Goal: Information Seeking & Learning: Learn about a topic

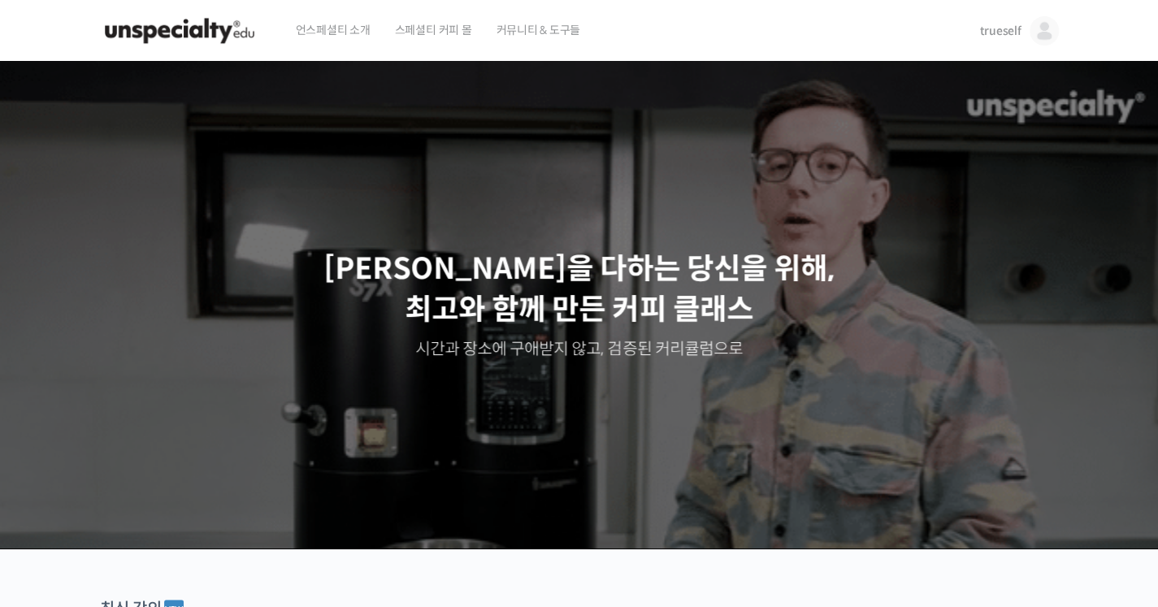
scroll to position [46, 0]
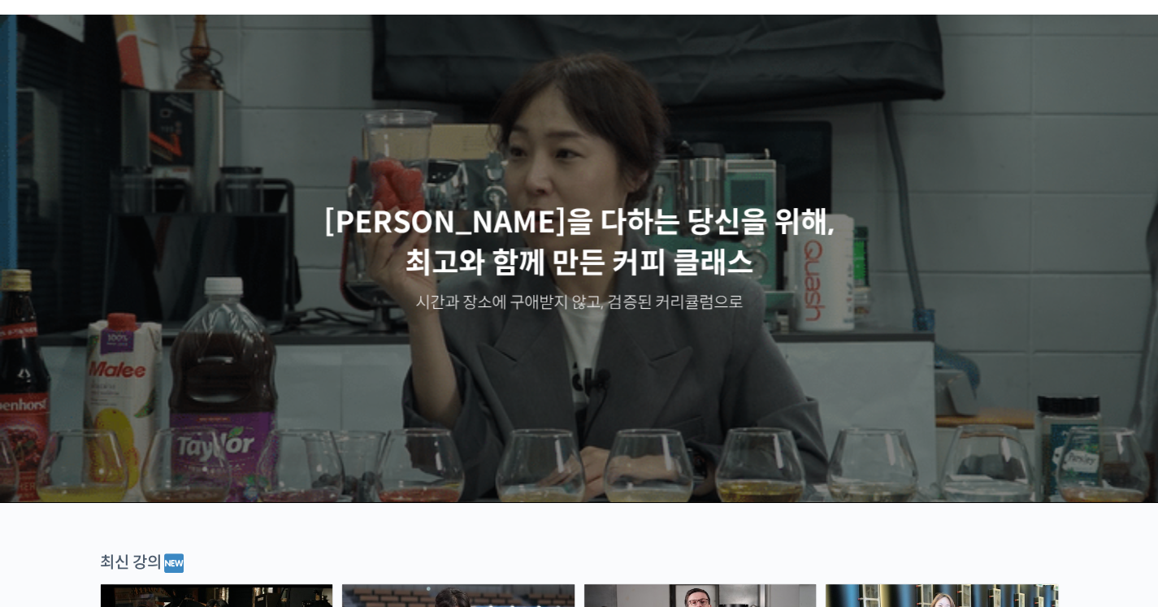
click at [817, 515] on div at bounding box center [579, 514] width 959 height 24
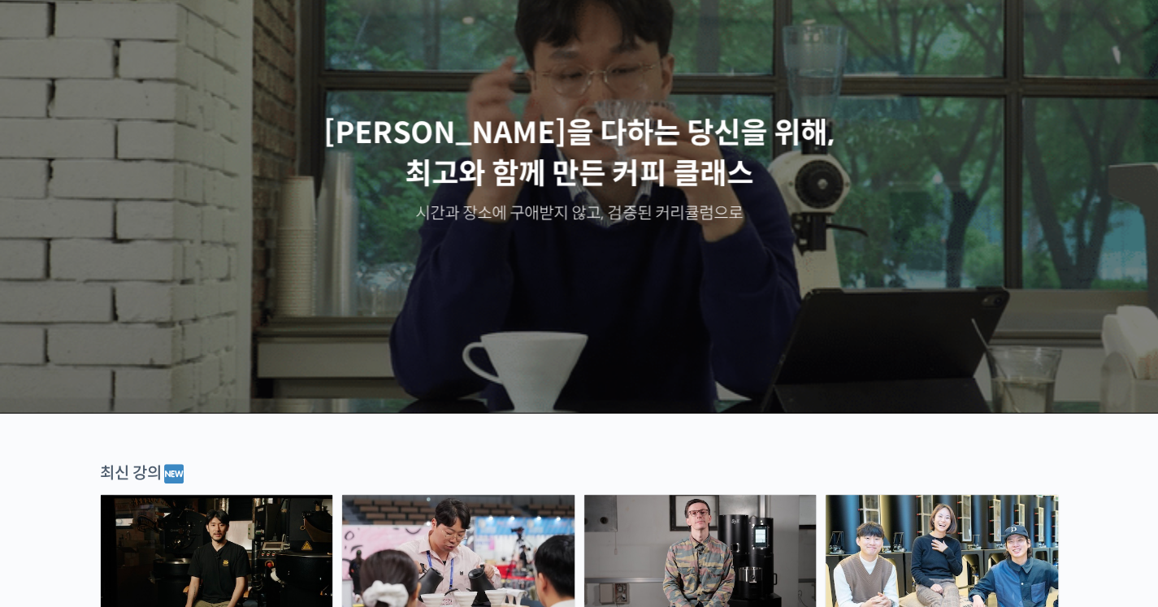
scroll to position [208, 0]
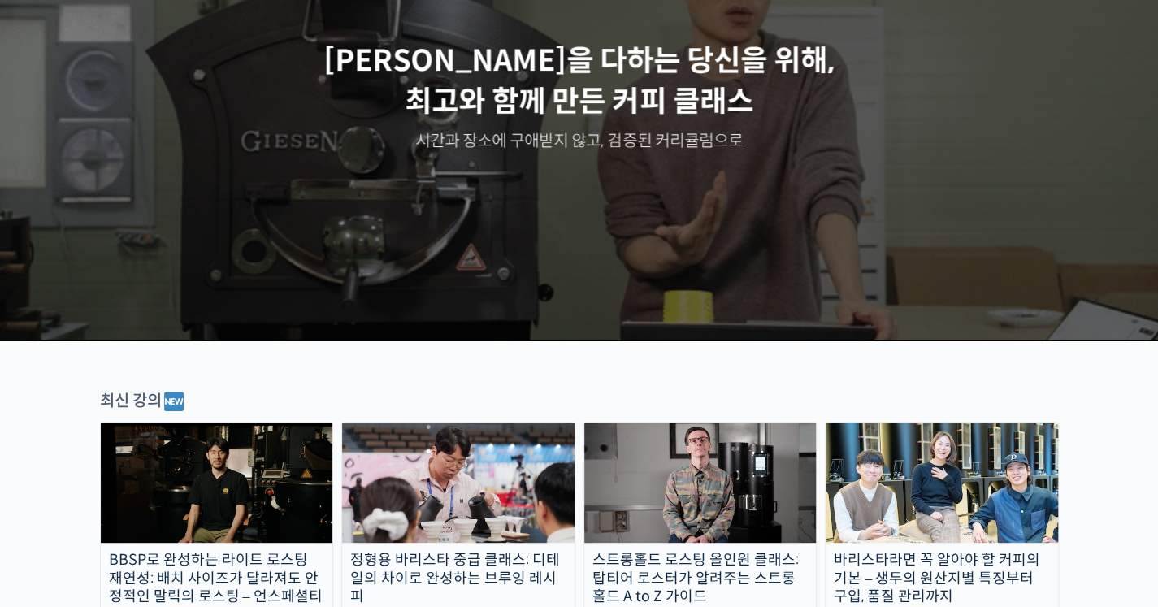
click at [626, 485] on img at bounding box center [700, 483] width 232 height 120
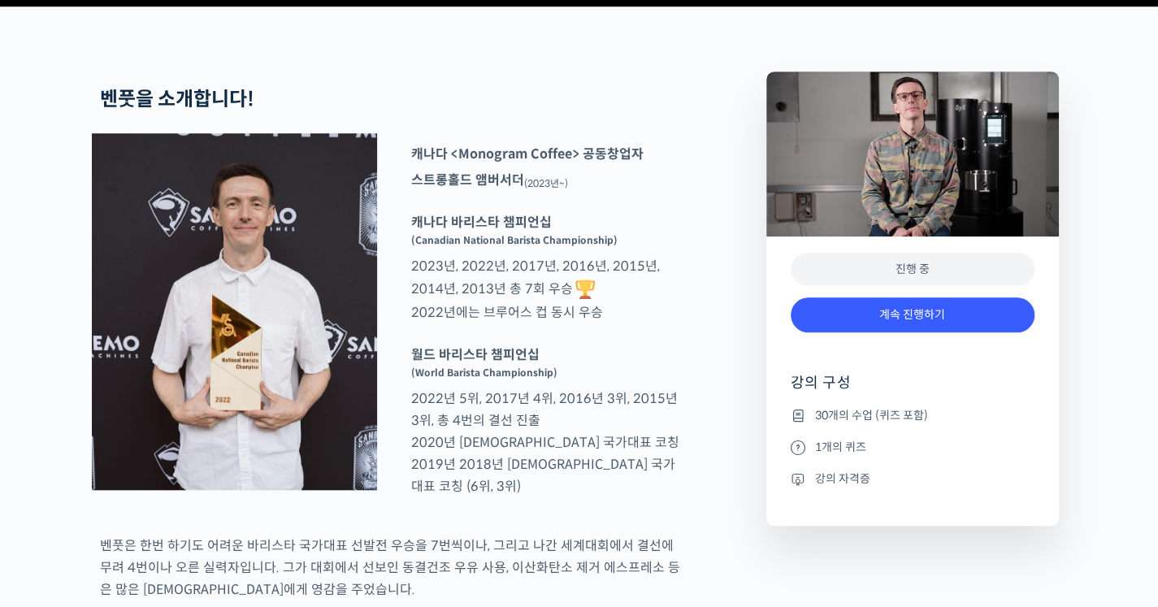
scroll to position [627, 0]
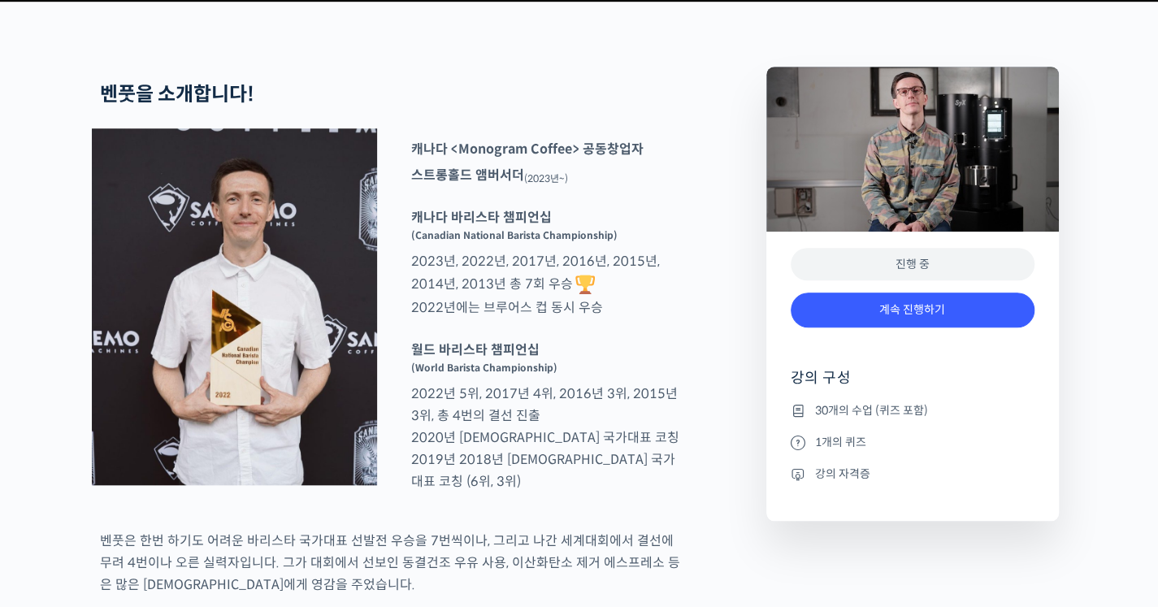
click at [858, 352] on div "계속 진행하기" at bounding box center [913, 317] width 244 height 67
click at [856, 327] on link "계속 진행하기" at bounding box center [913, 310] width 244 height 35
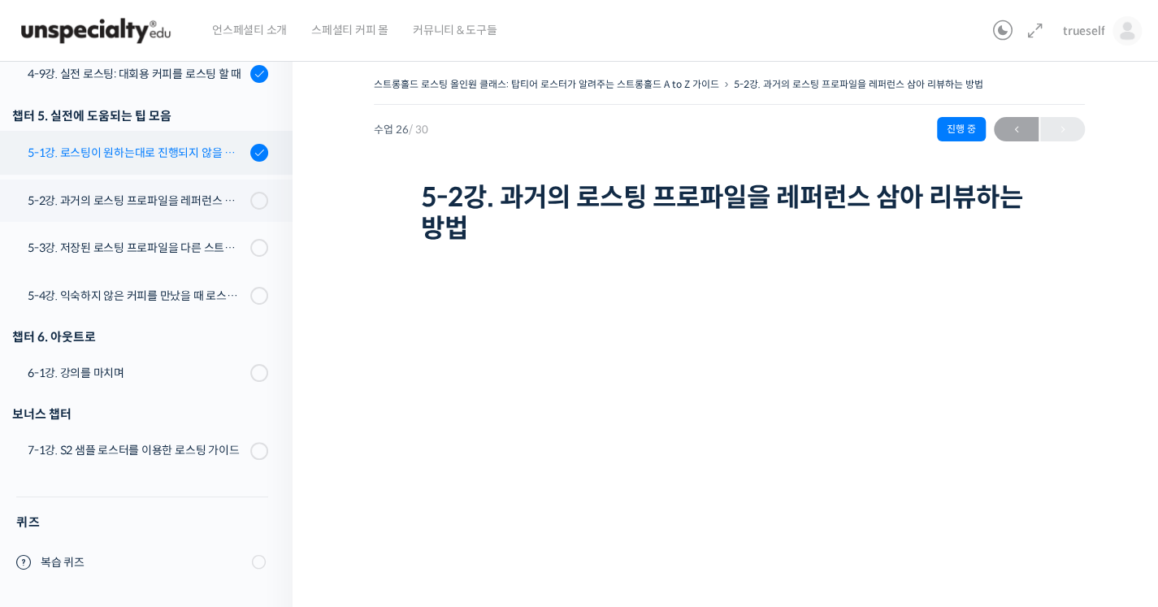
click at [149, 149] on div "5-1강. 로스팅이 원하는대로 진행되지 않을 때, 일관성이 떨어질 때" at bounding box center [137, 153] width 218 height 18
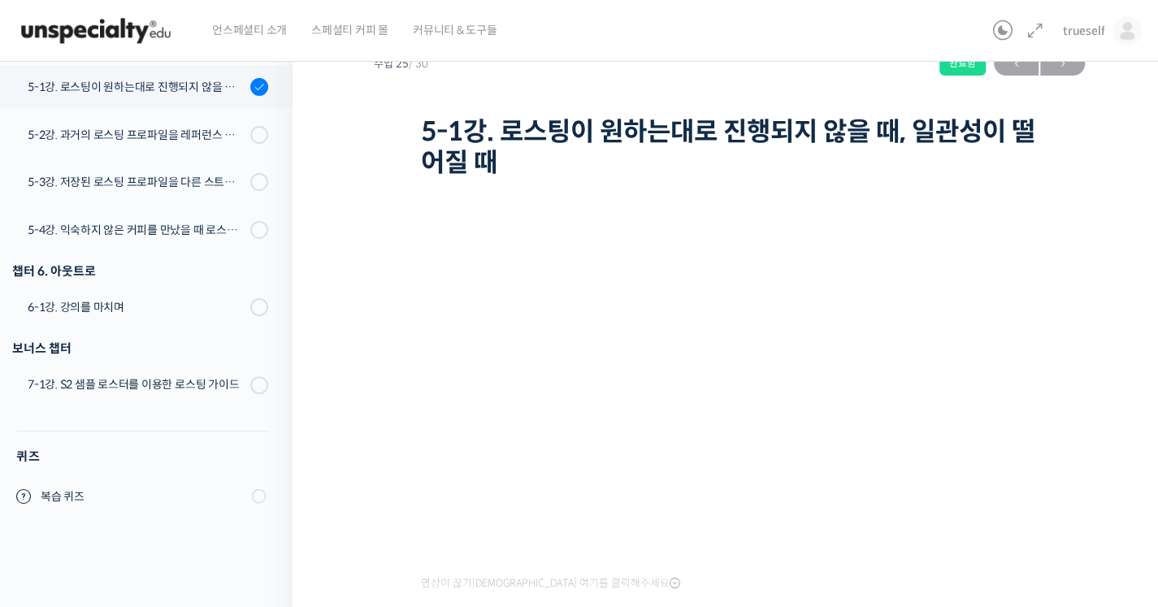
scroll to position [1311, 0]
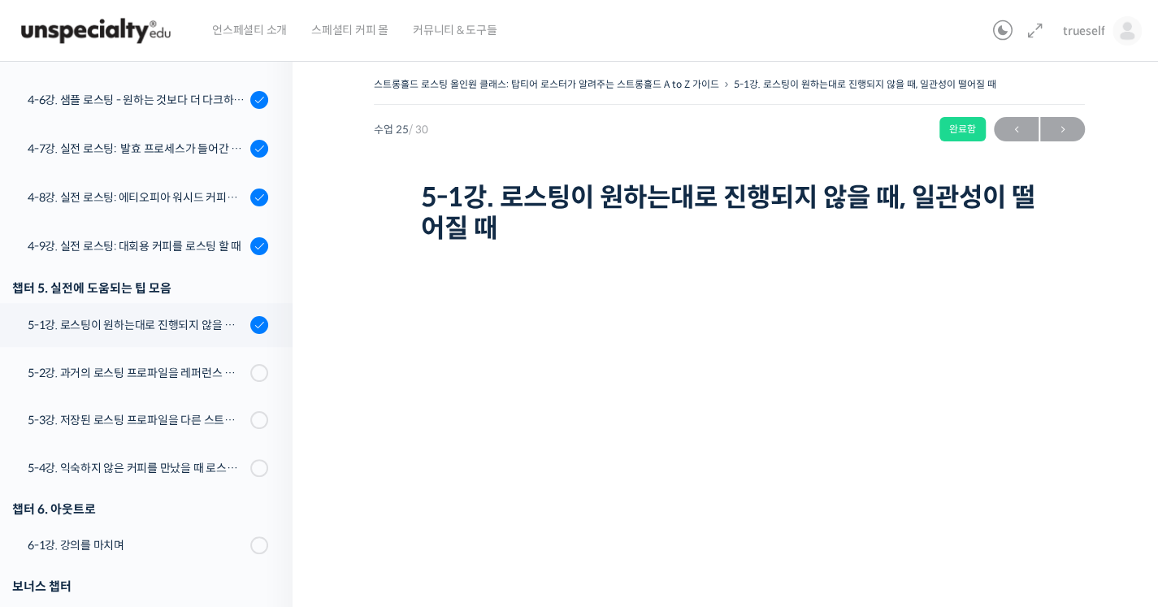
click at [1062, 349] on div "스트롱홀드 로스팅 올인원 클래스: 탑티어 로스터가 알려주는 스트롱홀드 A to Z 가이드 5-1강. 로스팅이 원하는대로 진행되지 않을 때, 일…" at bounding box center [729, 404] width 711 height 662
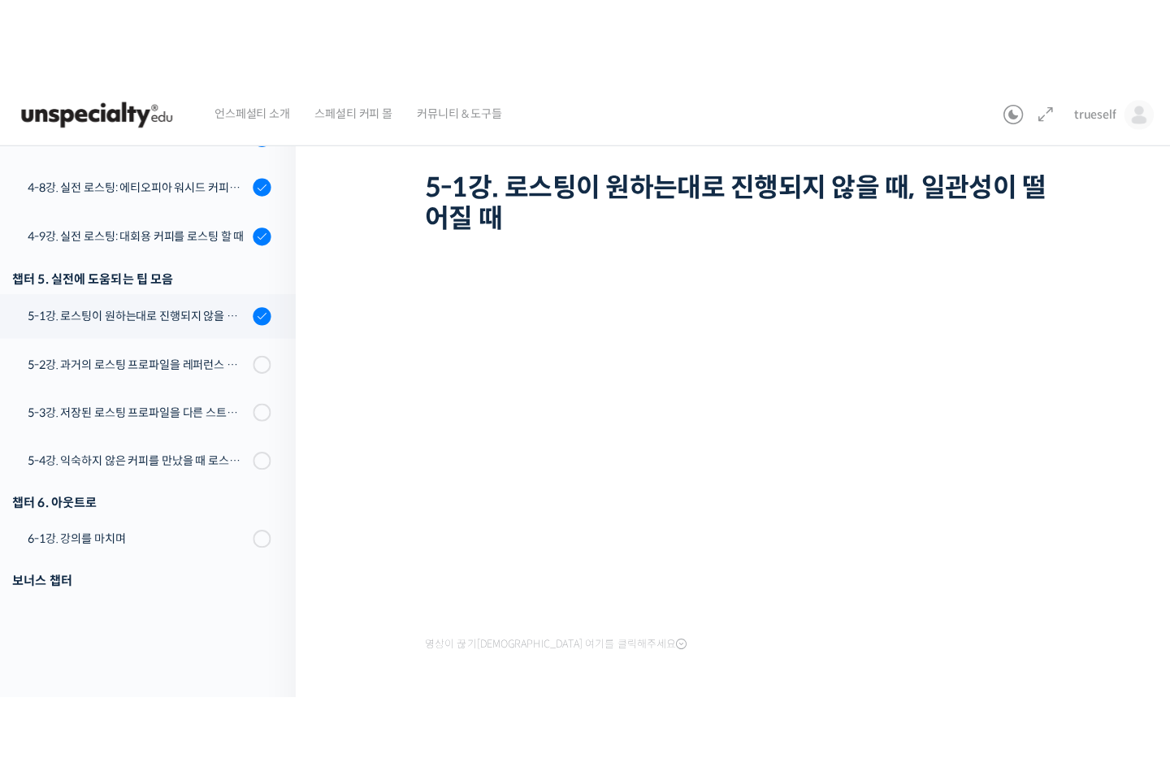
scroll to position [0, 0]
